Goal: Task Accomplishment & Management: Use online tool/utility

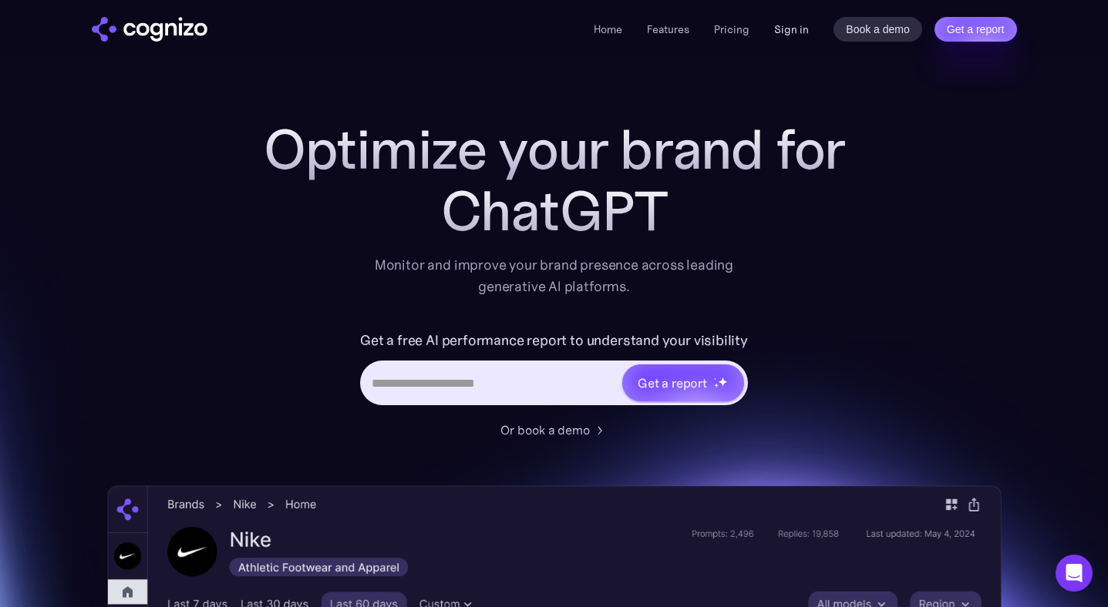
click at [798, 29] on link "Sign in" at bounding box center [791, 29] width 35 height 18
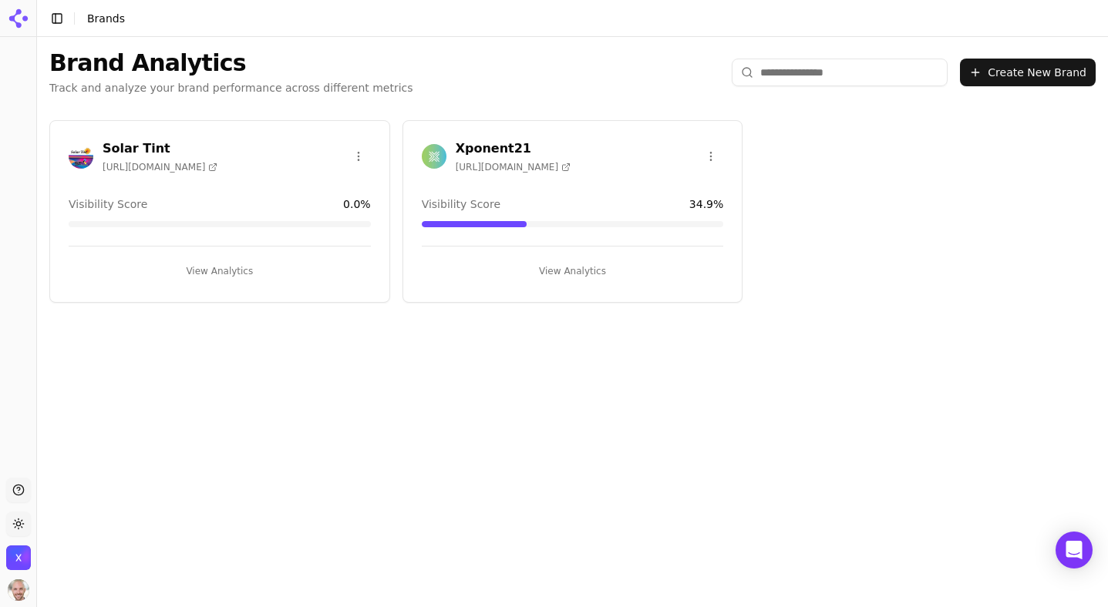
click at [733, 382] on div "Brand Analytics Track and analyze your brand performance across different metri…" at bounding box center [572, 317] width 1071 height 561
click at [499, 115] on div "Solar Tint [URL][DOMAIN_NAME] Visibility Score 0.0 % View Analytics Xponent21 […" at bounding box center [572, 211] width 1071 height 207
click at [486, 135] on div "Xponent21 https://xponent21.com Visibility Score 34.9 % View Analytics" at bounding box center [572, 211] width 341 height 183
click at [485, 140] on h3 "Xponent21" at bounding box center [513, 149] width 115 height 18
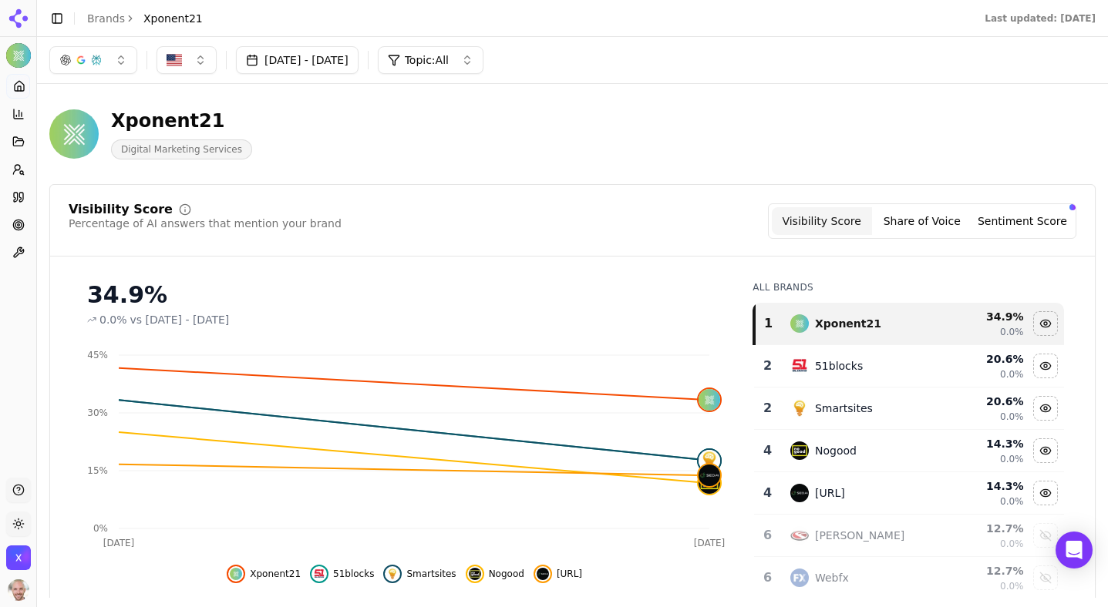
click at [57, 18] on button "Toggle Sidebar" at bounding box center [57, 19] width 22 height 22
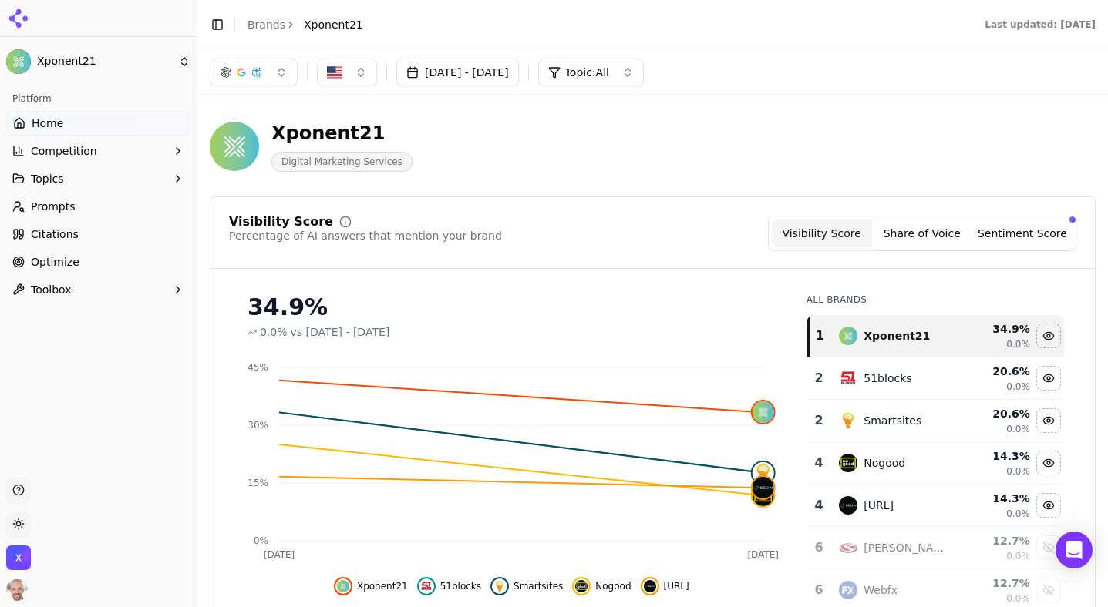
click at [177, 179] on icon "button" at bounding box center [178, 179] width 12 height 12
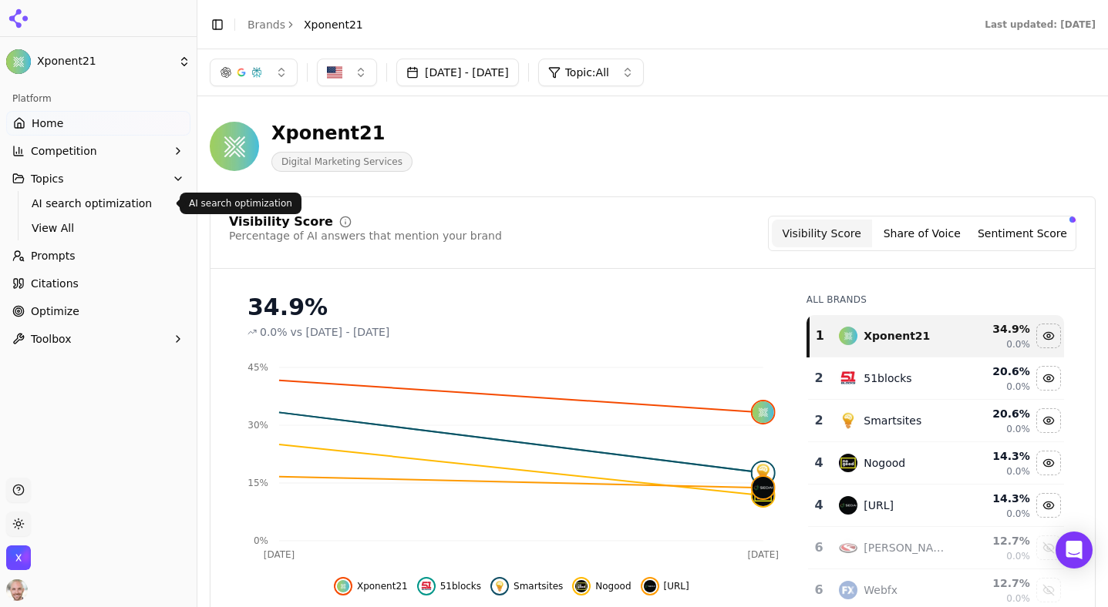
click at [86, 200] on span "AI search optimization" at bounding box center [99, 203] width 134 height 15
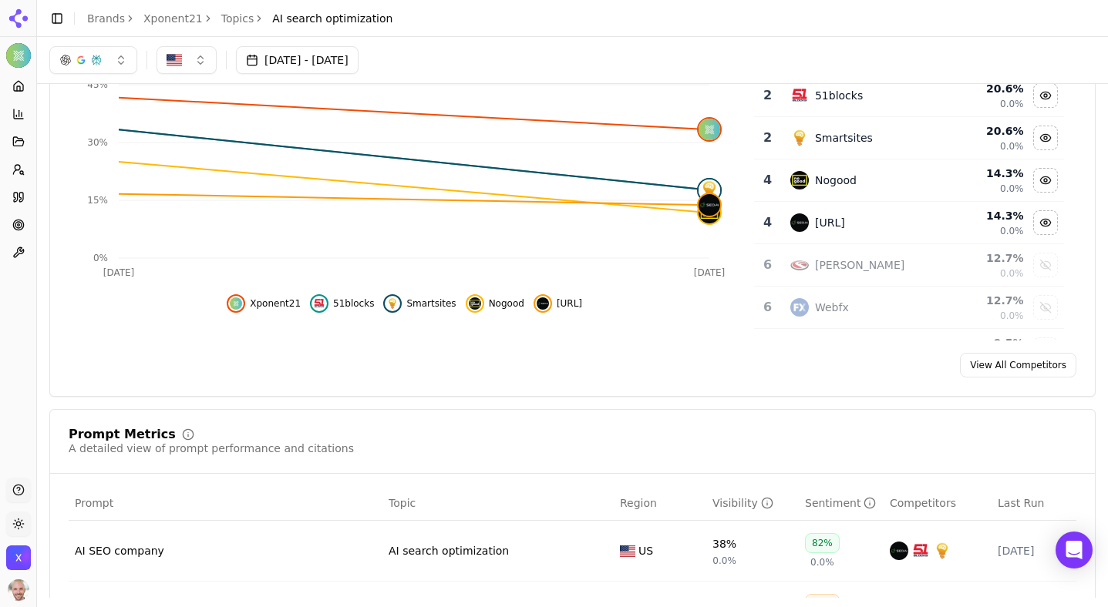
scroll to position [32, 0]
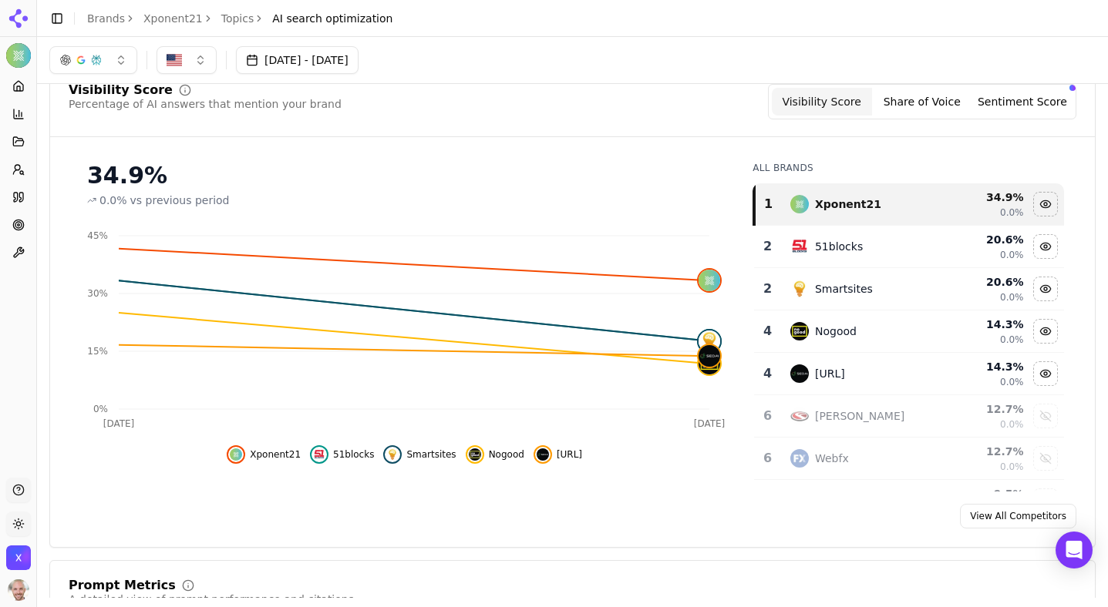
click at [892, 93] on button "Share of Voice" at bounding box center [922, 102] width 100 height 28
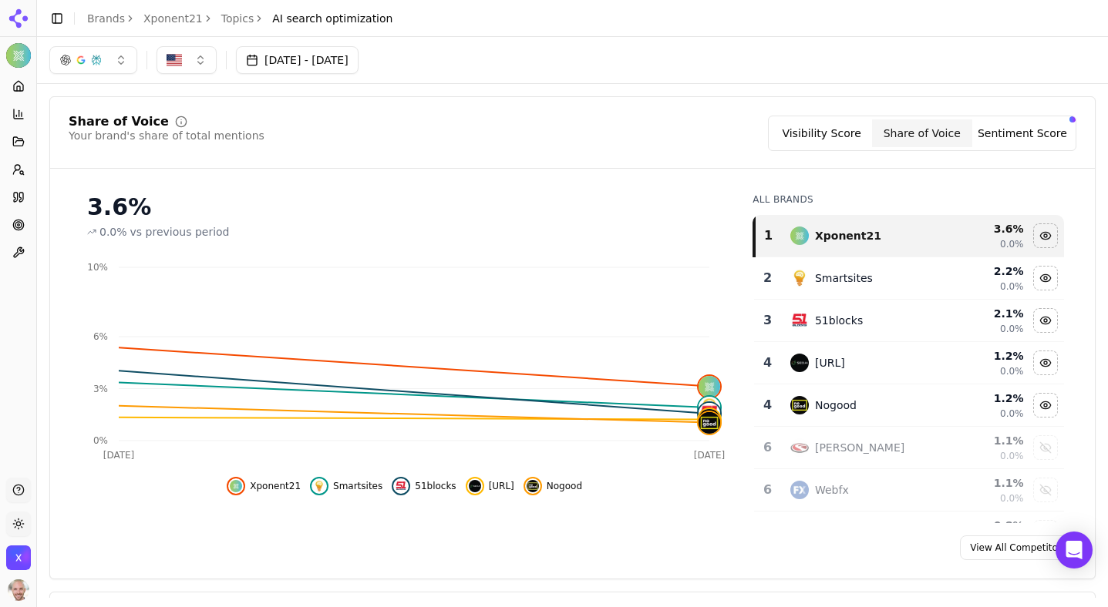
click at [122, 59] on button "button" at bounding box center [93, 60] width 88 height 28
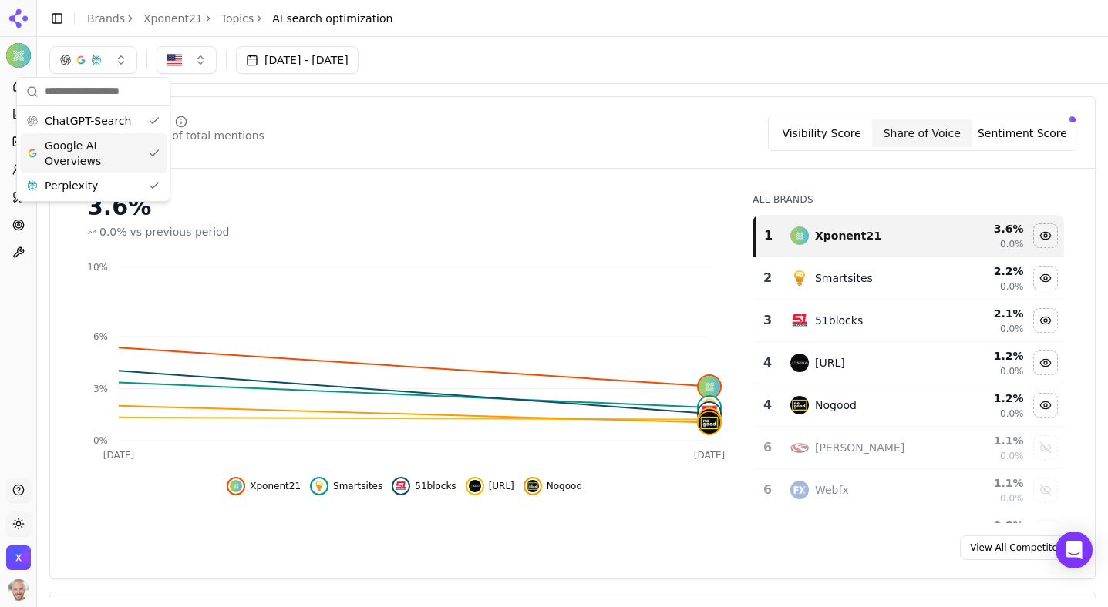
click at [428, 103] on div "Share of Voice Your brand's share of total mentions Visibility Score Share of V…" at bounding box center [572, 337] width 1046 height 483
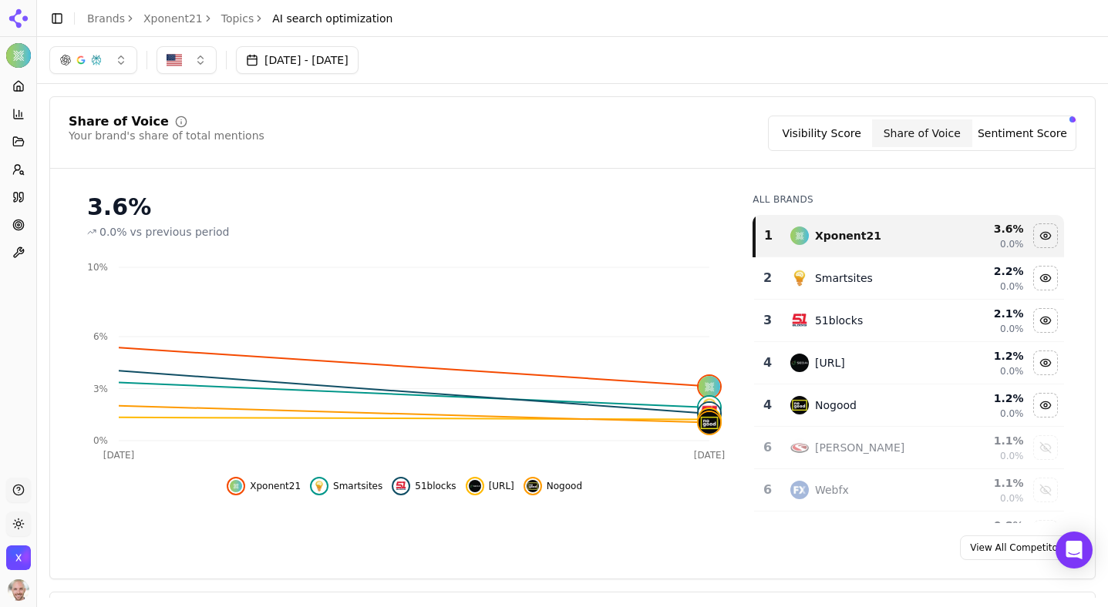
click at [1017, 140] on button "Sentiment Score" at bounding box center [1022, 133] width 100 height 28
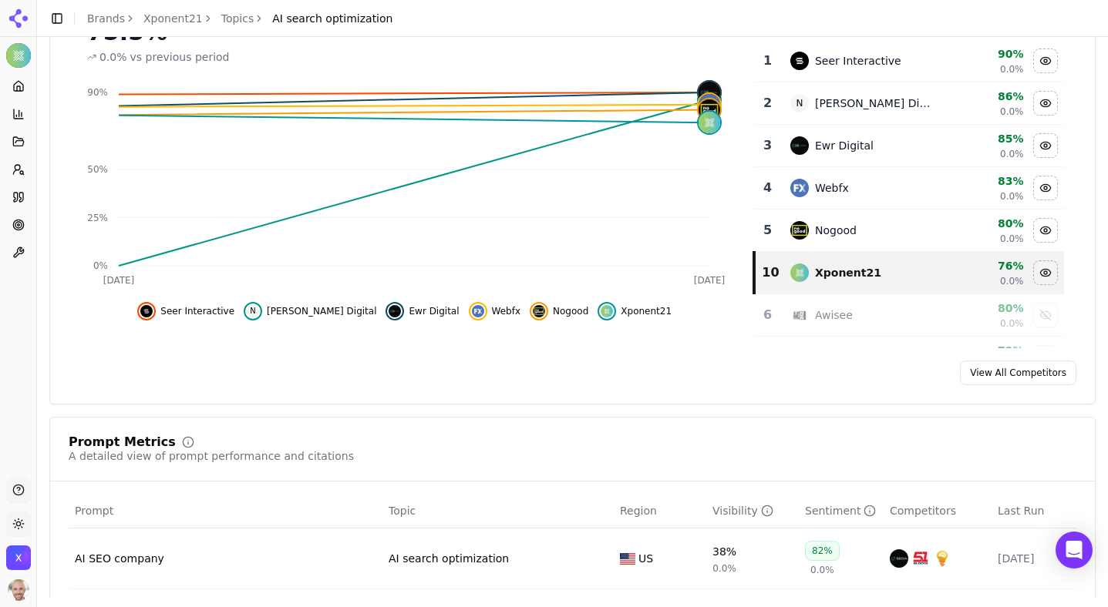
scroll to position [201, 0]
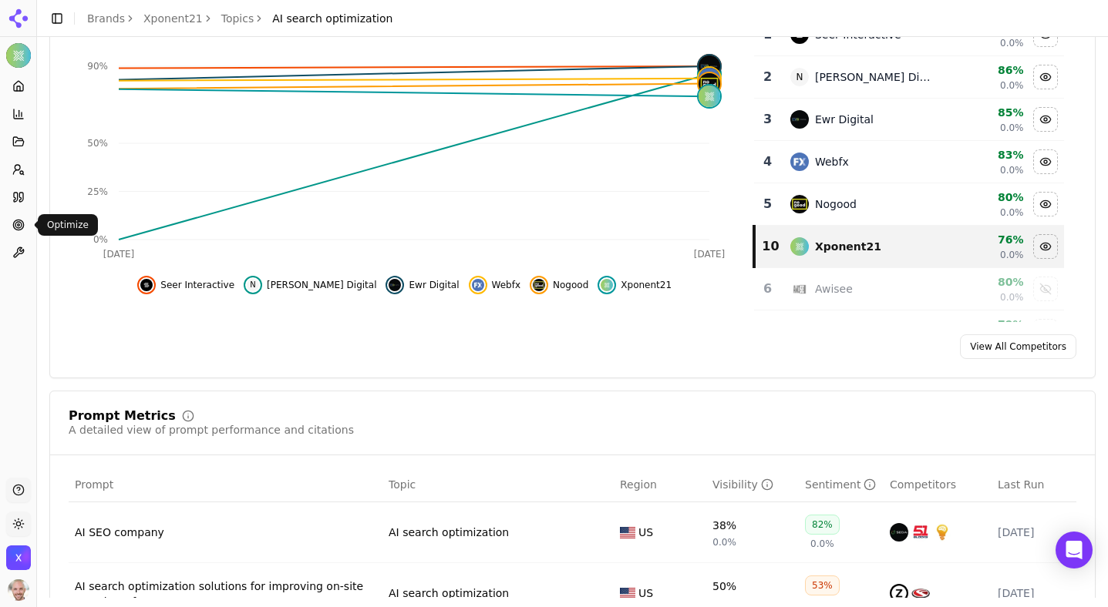
click at [15, 222] on icon at bounding box center [18, 225] width 12 height 12
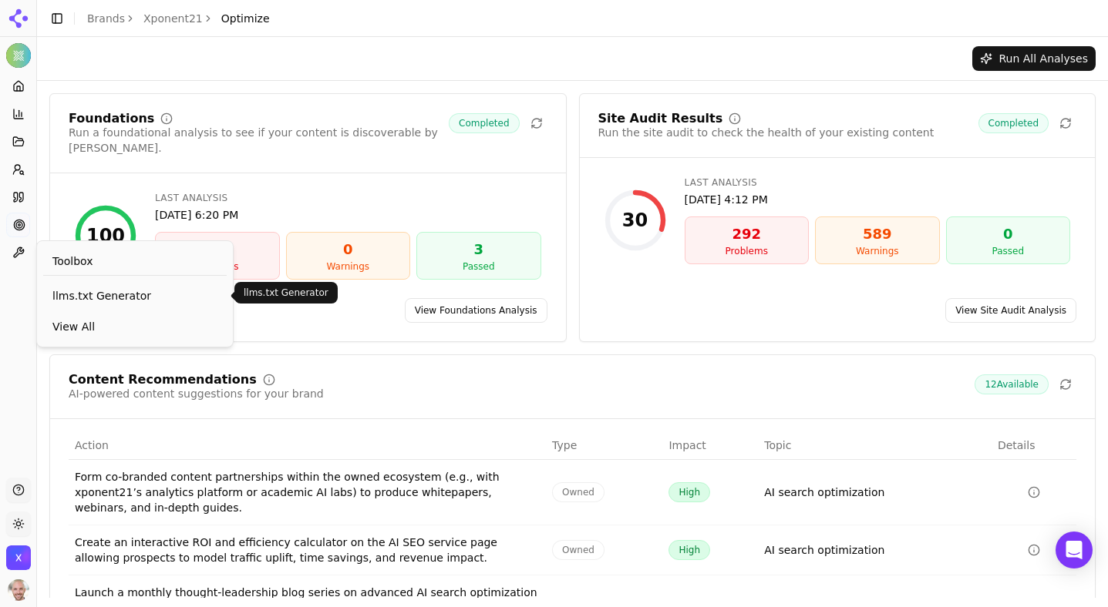
click at [129, 297] on span "llms.txt Generator" at bounding box center [134, 295] width 165 height 15
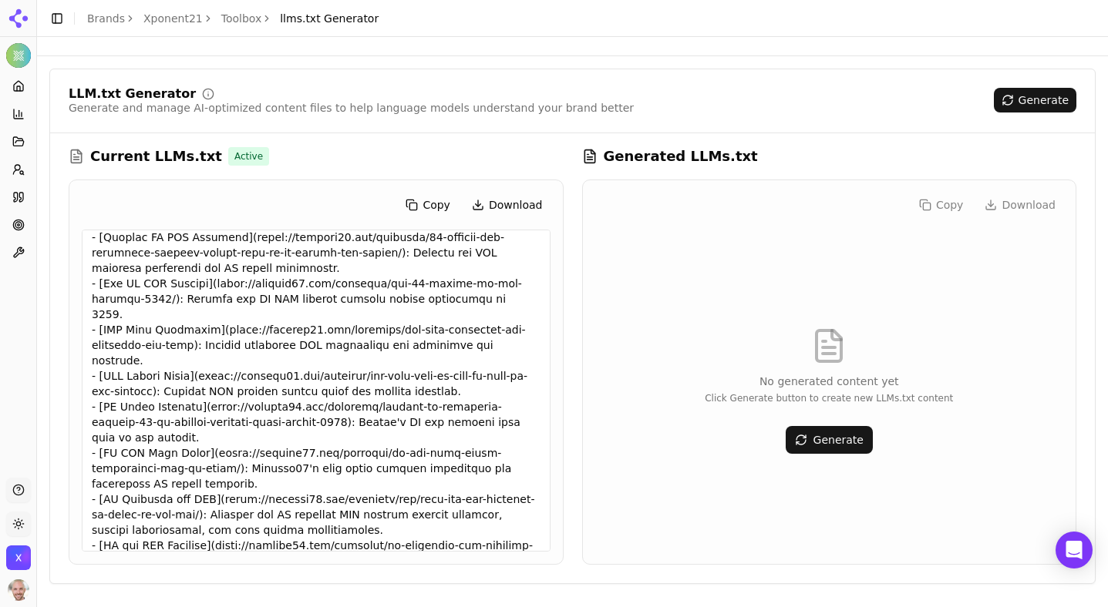
scroll to position [715, 0]
